Goal: Task Accomplishment & Management: Use online tool/utility

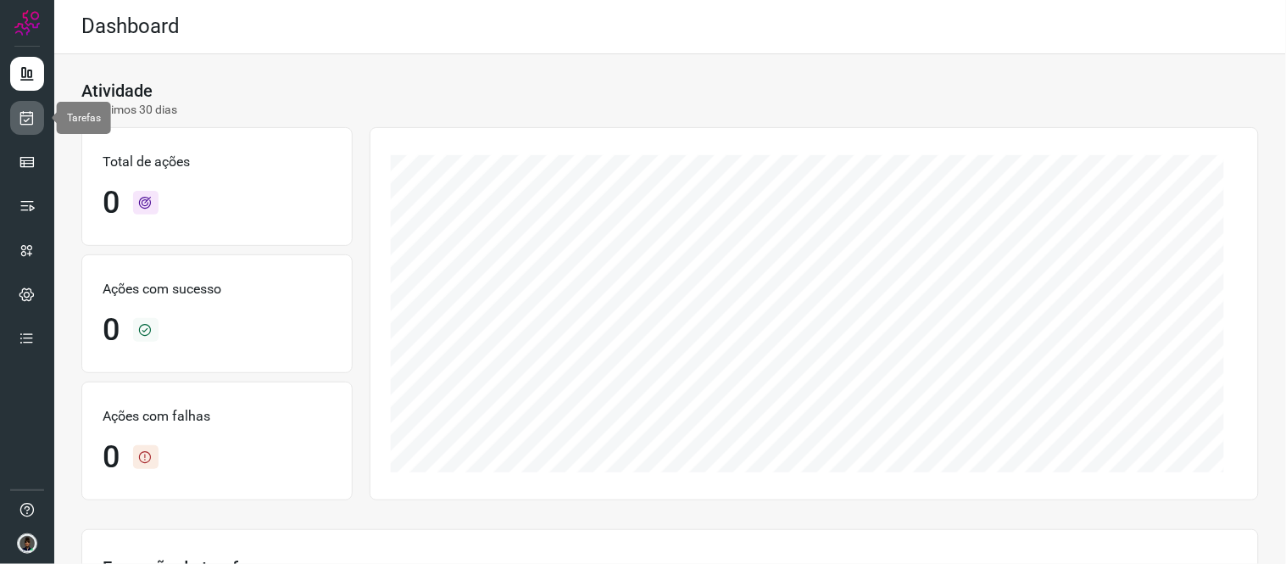
click at [19, 113] on icon at bounding box center [28, 117] width 18 height 17
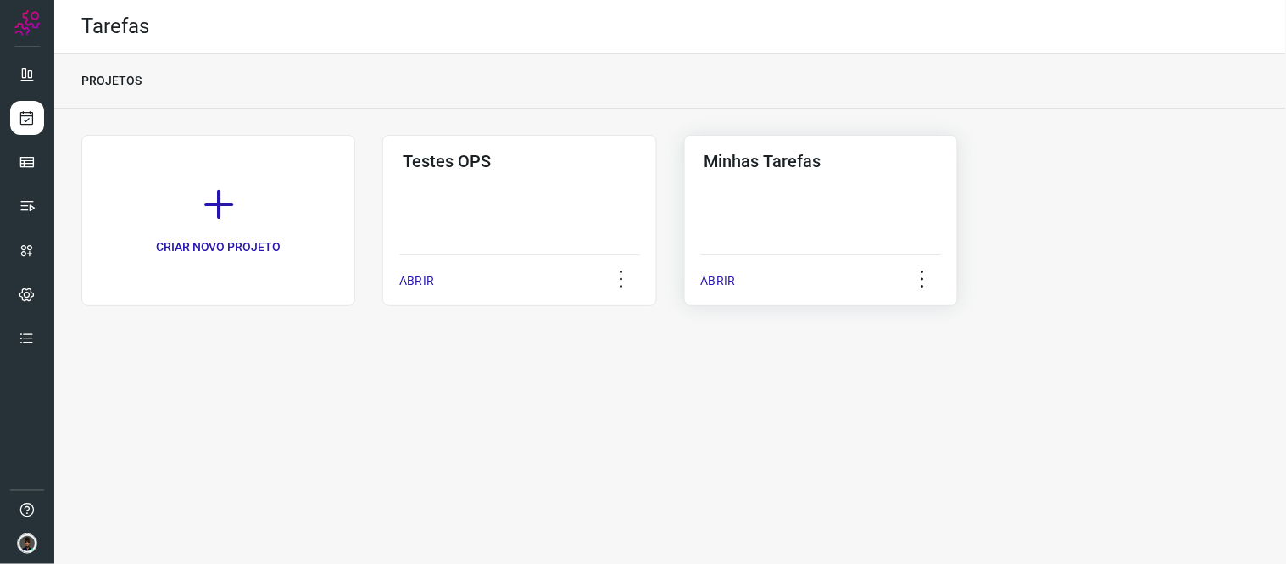
click at [801, 190] on div "Minhas Tarefas ABRIR" at bounding box center [821, 220] width 274 height 171
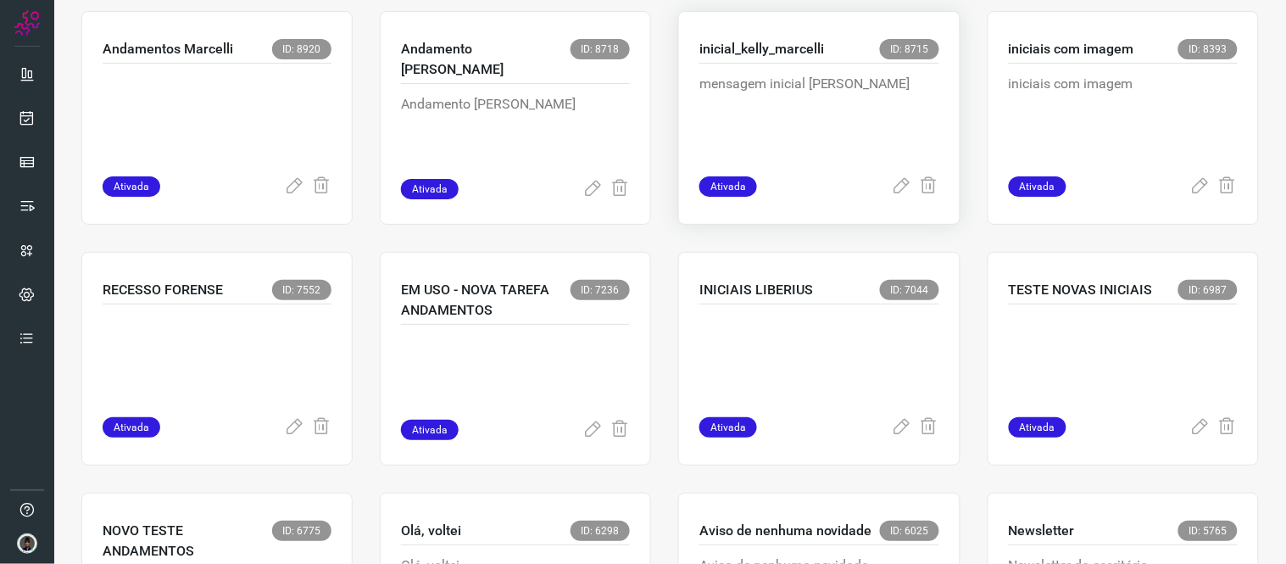
scroll to position [848, 0]
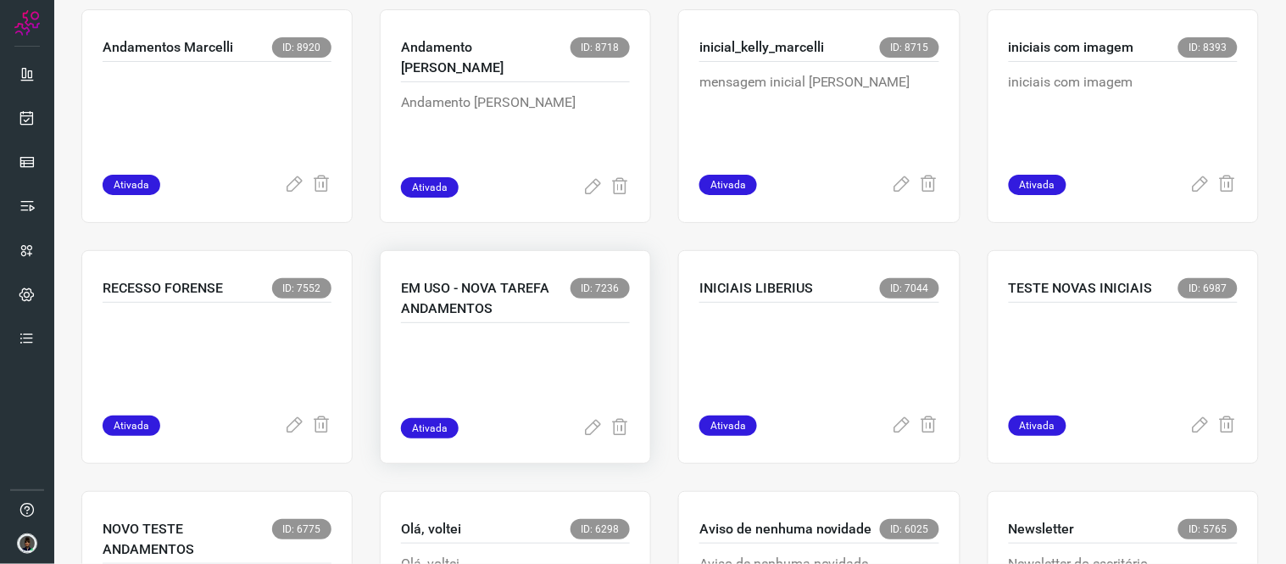
click at [495, 370] on p at bounding box center [515, 375] width 229 height 85
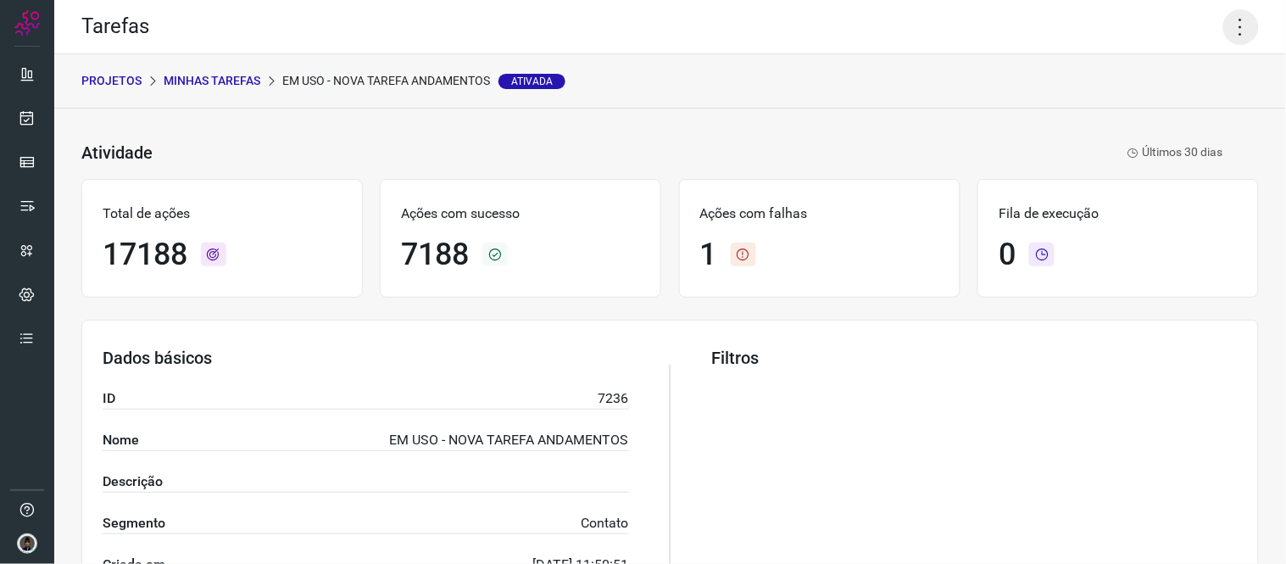
click at [1236, 24] on icon at bounding box center [1242, 27] width 36 height 36
click at [1135, 121] on li "Executar" at bounding box center [1168, 110] width 154 height 27
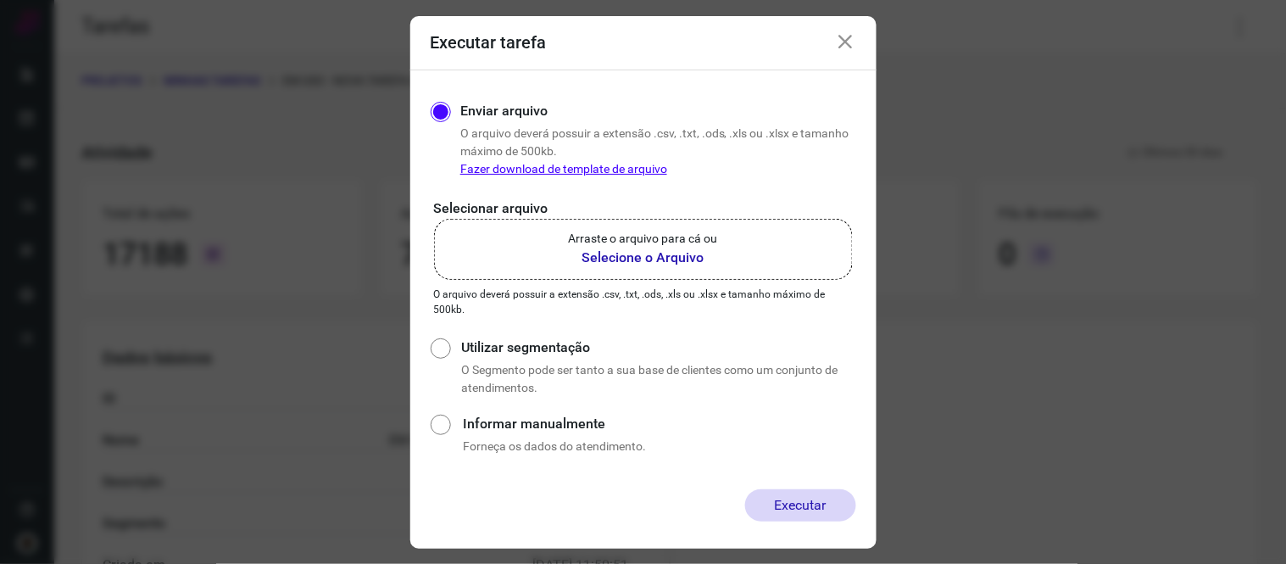
click at [742, 254] on label "Arraste o arquivo para cá ou Selecione o Arquivo" at bounding box center [643, 249] width 419 height 61
click at [0, 0] on input "Arraste o arquivo para cá ou Selecione o Arquivo" at bounding box center [0, 0] width 0 height 0
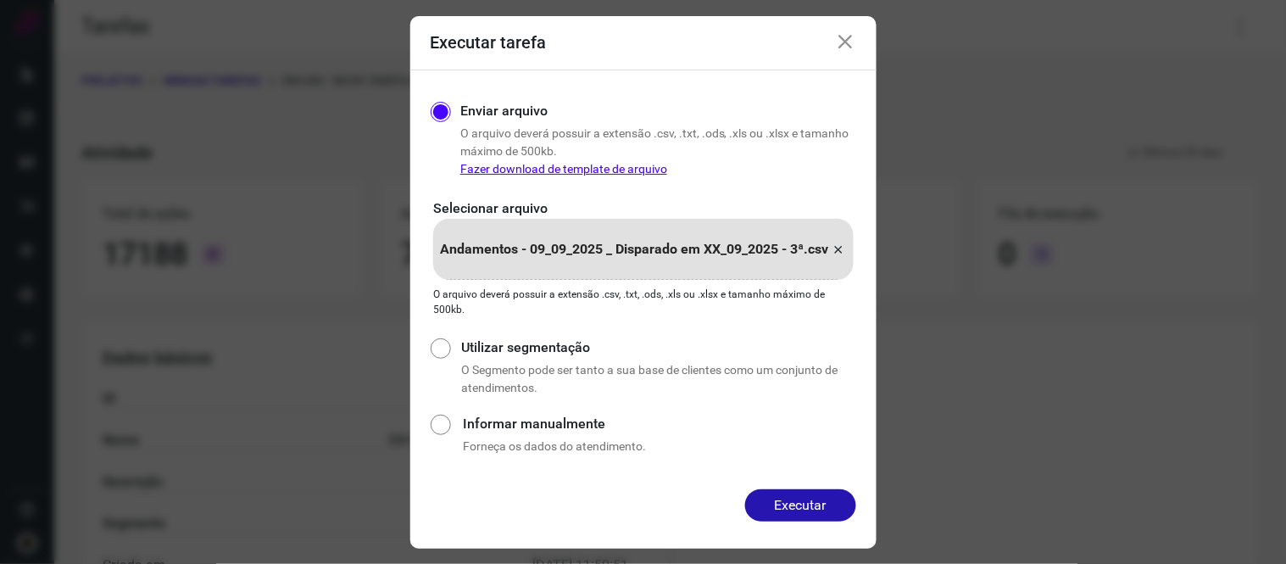
click at [806, 504] on button "Executar" at bounding box center [800, 505] width 111 height 32
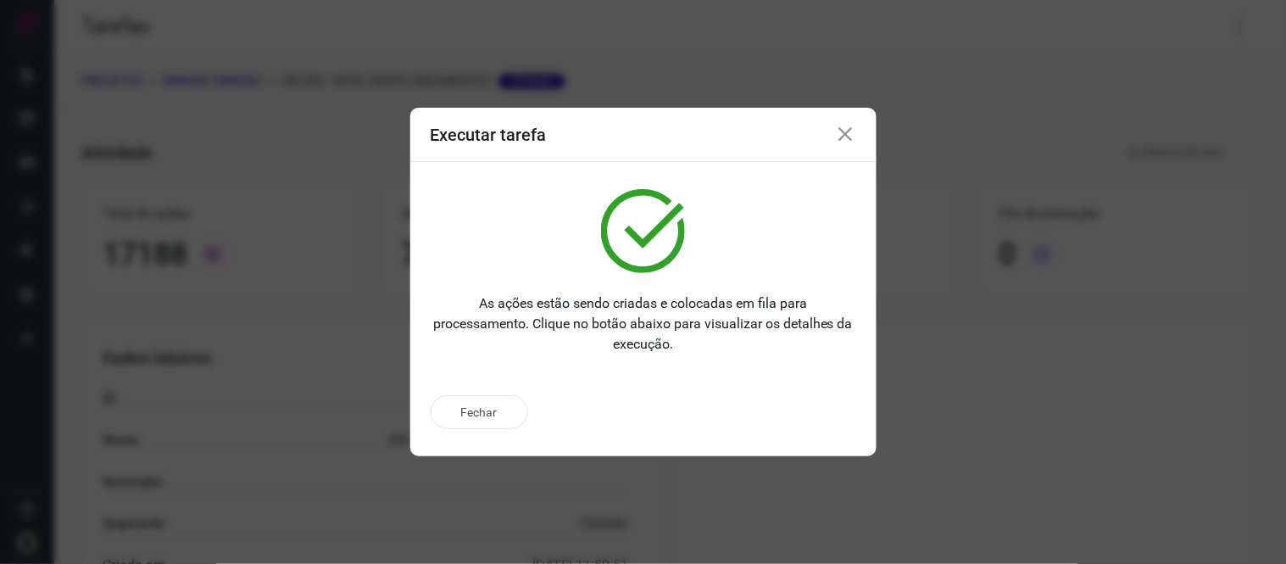
click at [843, 137] on icon at bounding box center [846, 135] width 20 height 20
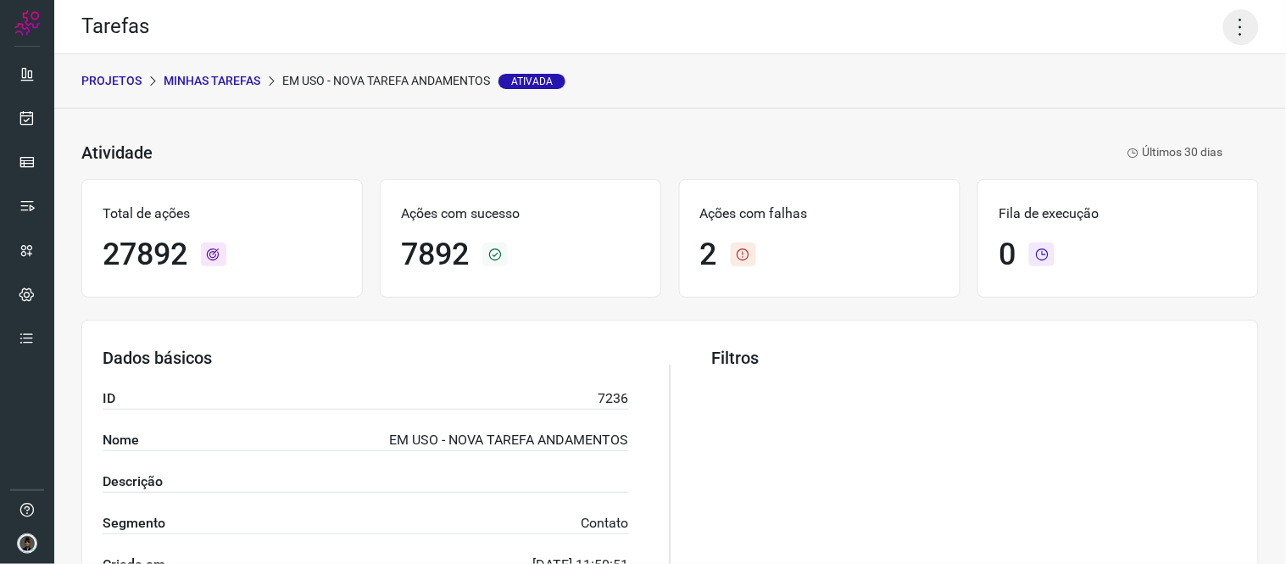
click at [1230, 17] on icon at bounding box center [1242, 27] width 36 height 36
click at [1150, 109] on li "Executar" at bounding box center [1168, 110] width 154 height 27
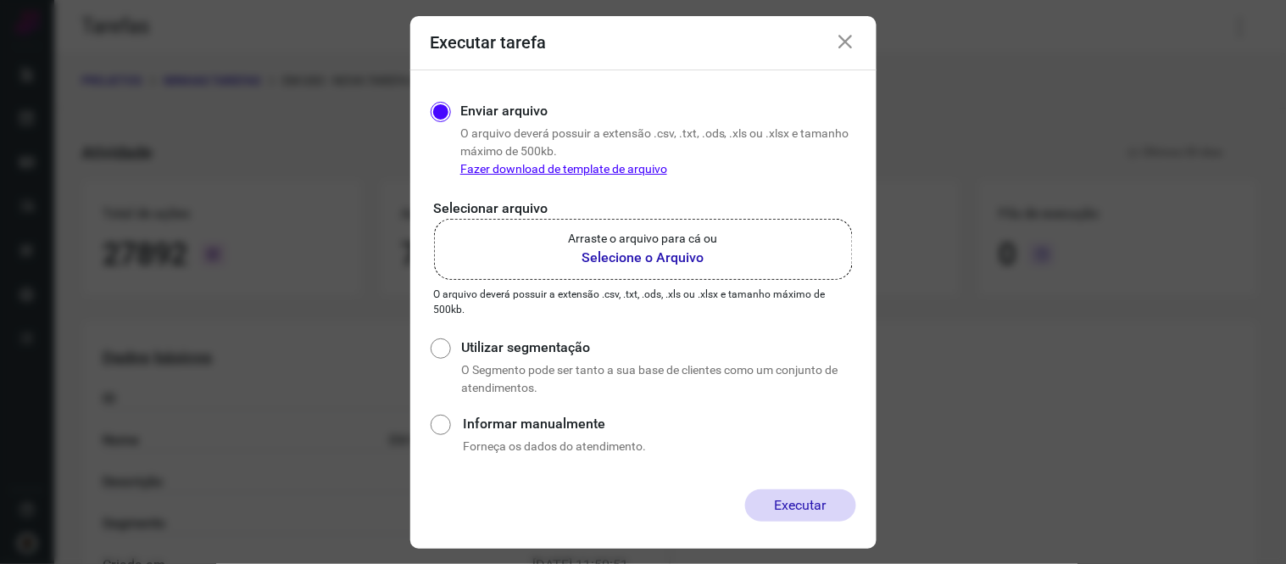
click at [711, 251] on b "Selecione o Arquivo" at bounding box center [643, 258] width 149 height 20
click at [0, 0] on input "Arraste o arquivo para cá ou Selecione o Arquivo" at bounding box center [0, 0] width 0 height 0
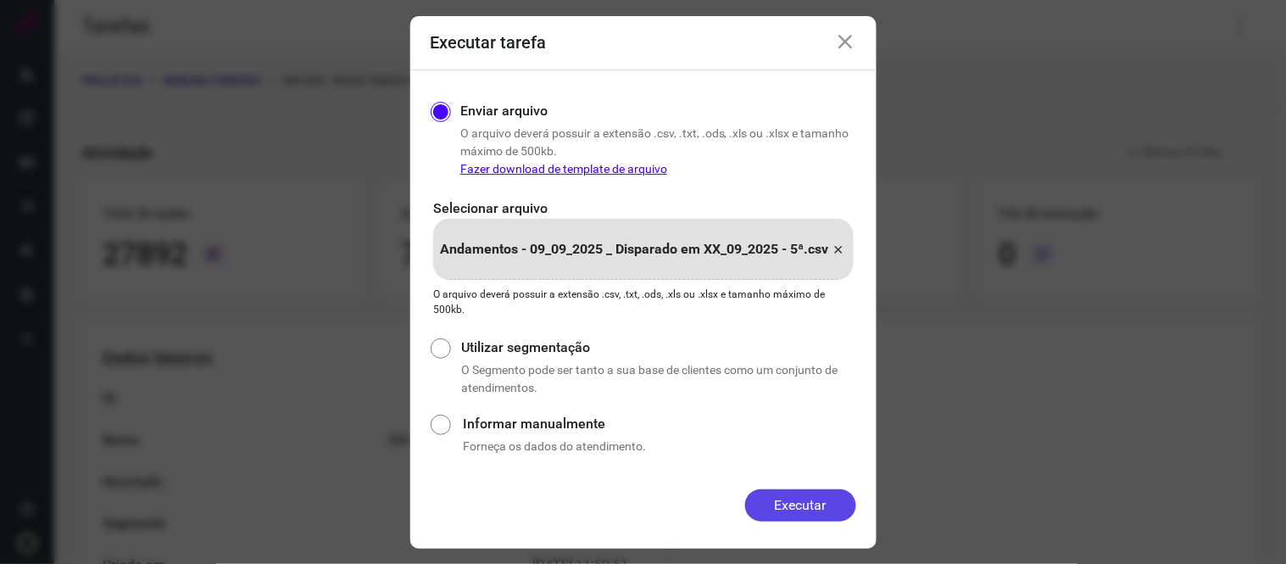
click at [804, 489] on button "Executar" at bounding box center [800, 505] width 111 height 32
